Goal: Find specific page/section: Find specific page/section

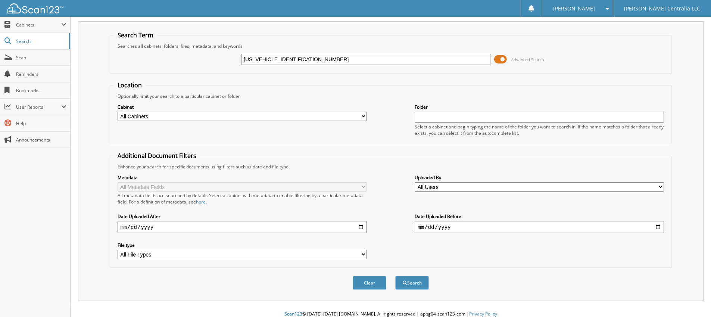
scroll to position [22, 0]
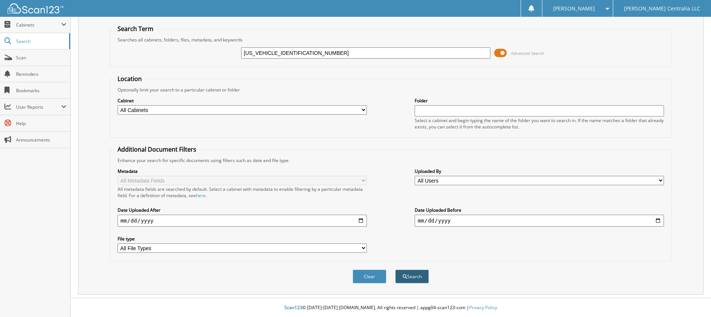
type input "[US_VEHICLE_IDENTIFICATION_NUMBER]"
click at [414, 272] on button "Search" at bounding box center [412, 277] width 34 height 14
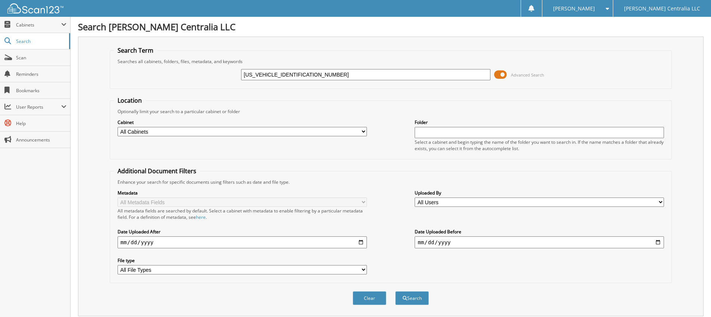
click at [309, 77] on input "[US_VEHICLE_IDENTIFICATION_NUMBER]" at bounding box center [365, 74] width 249 height 11
